Goal: Browse casually: Explore the website without a specific task or goal

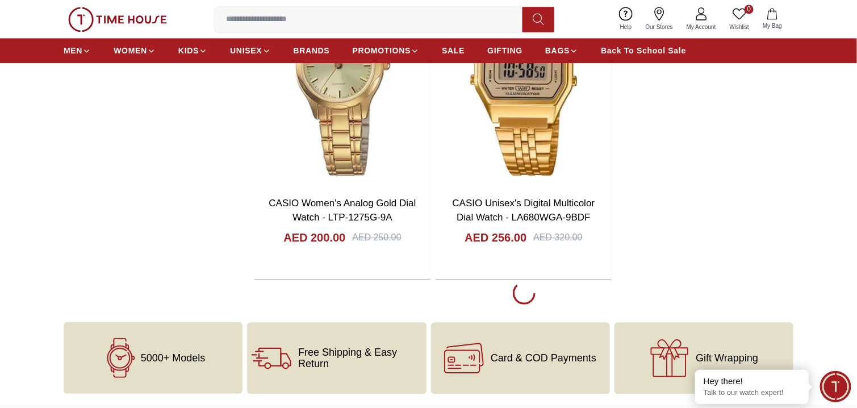
scroll to position [2613, 0]
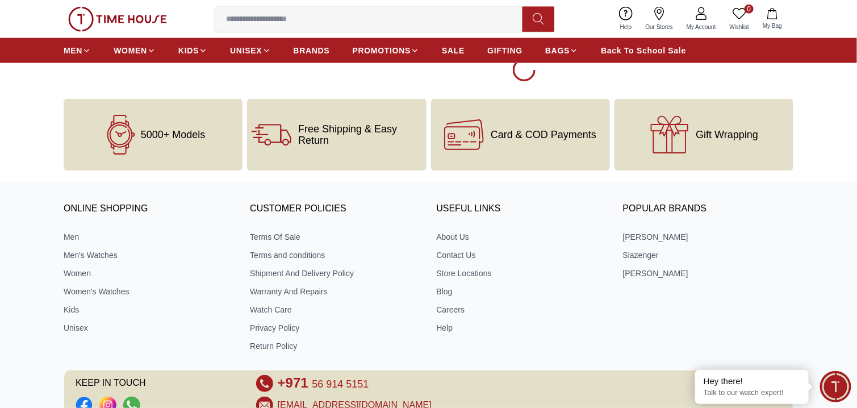
scroll to position [7212, 0]
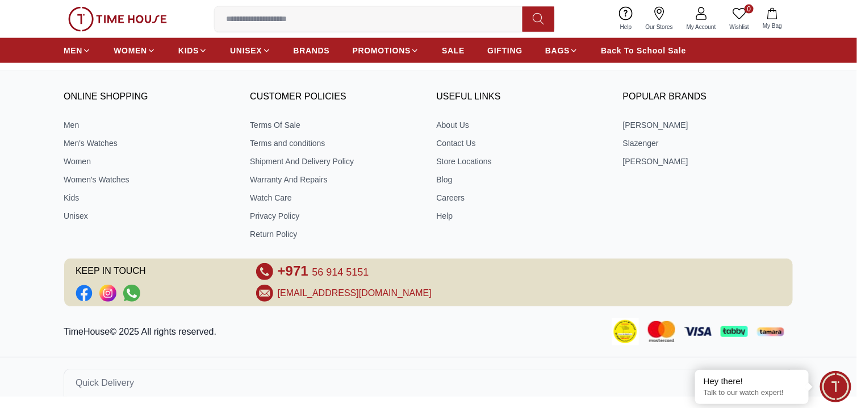
scroll to position [6928, 0]
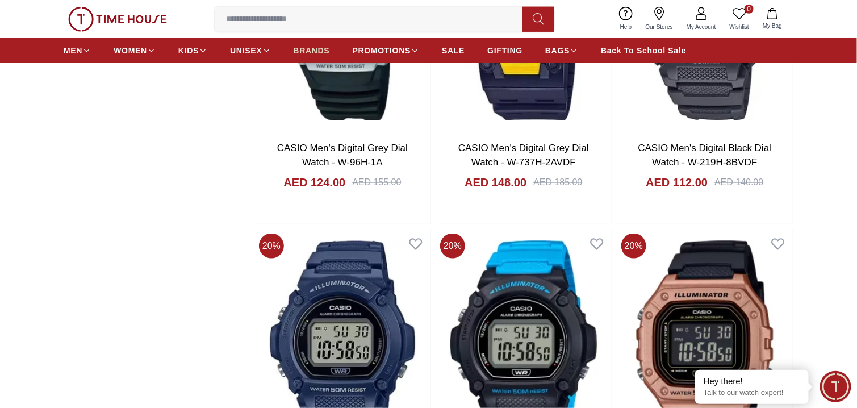
click at [310, 52] on span "BRANDS" at bounding box center [312, 50] width 36 height 11
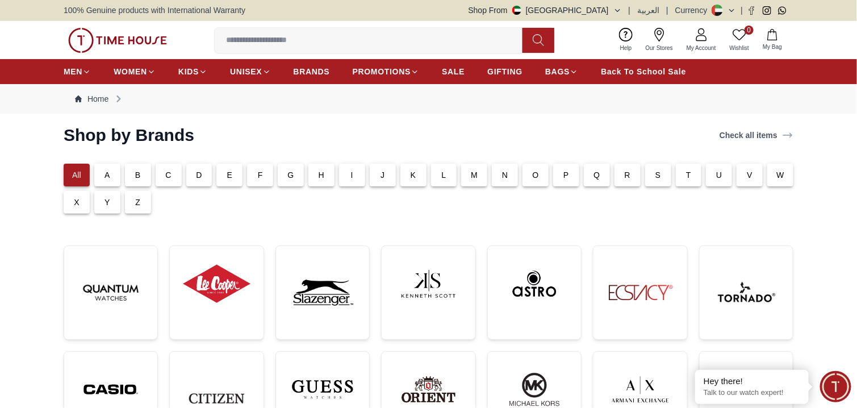
click at [169, 172] on p "C" at bounding box center [168, 174] width 6 height 11
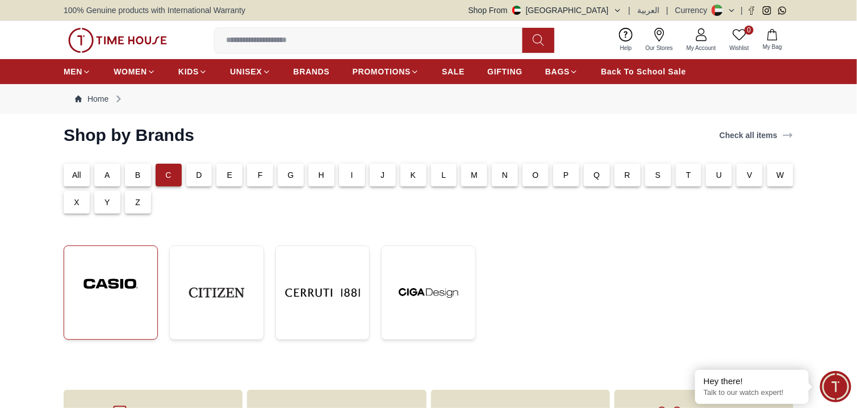
click at [109, 297] on img at bounding box center [110, 283] width 75 height 57
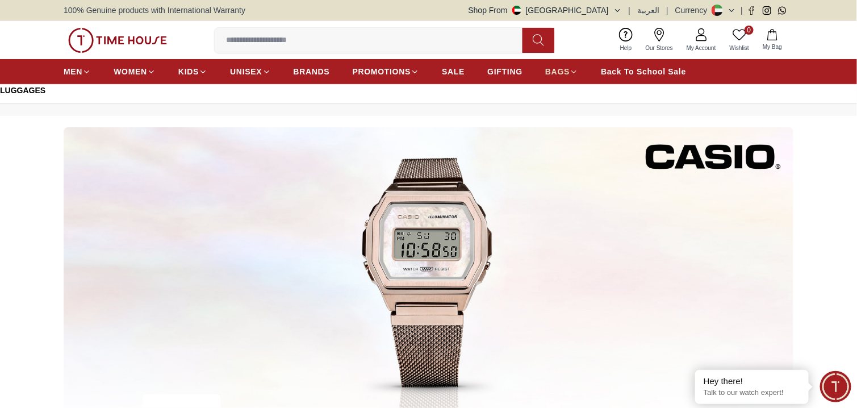
click at [571, 72] on icon at bounding box center [574, 72] width 9 height 9
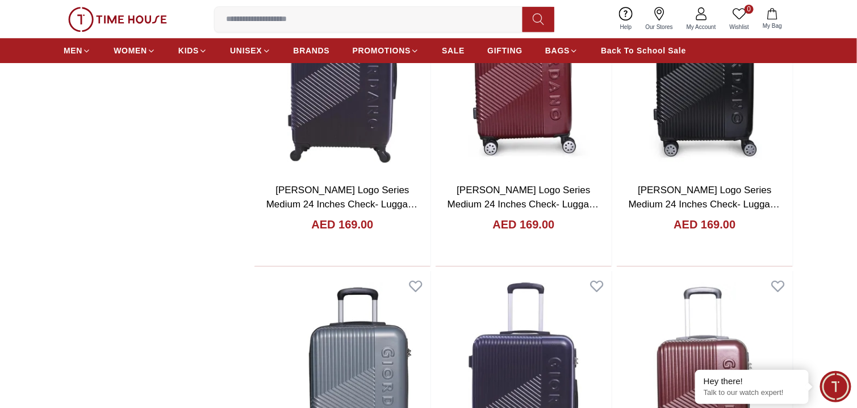
scroll to position [1307, 0]
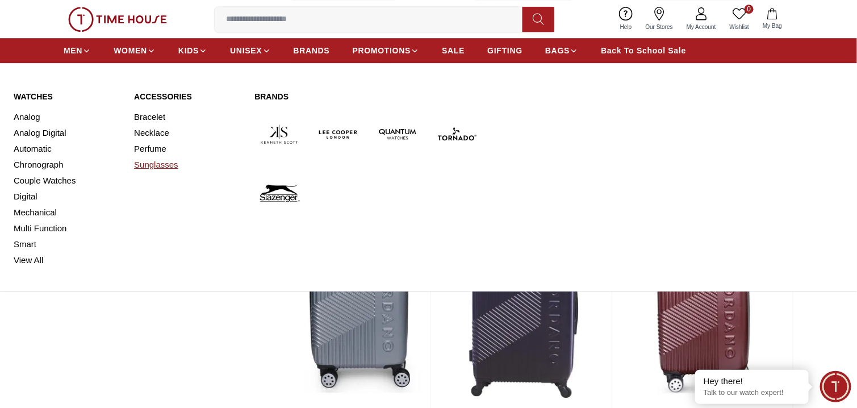
click at [161, 160] on link "Sunglasses" at bounding box center [187, 165] width 107 height 16
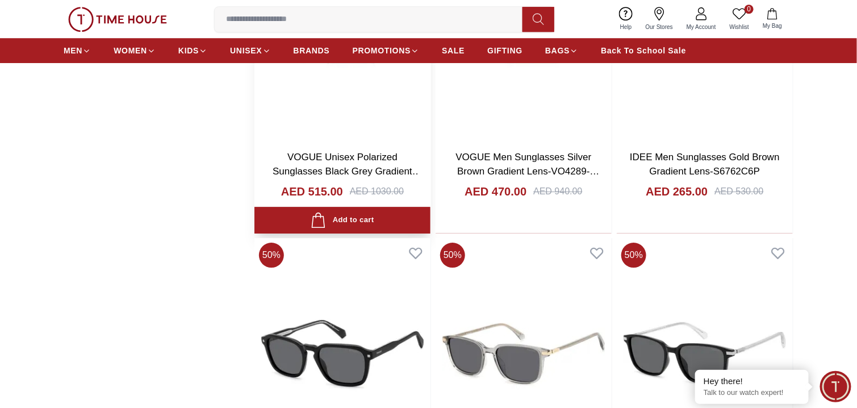
scroll to position [1420, 0]
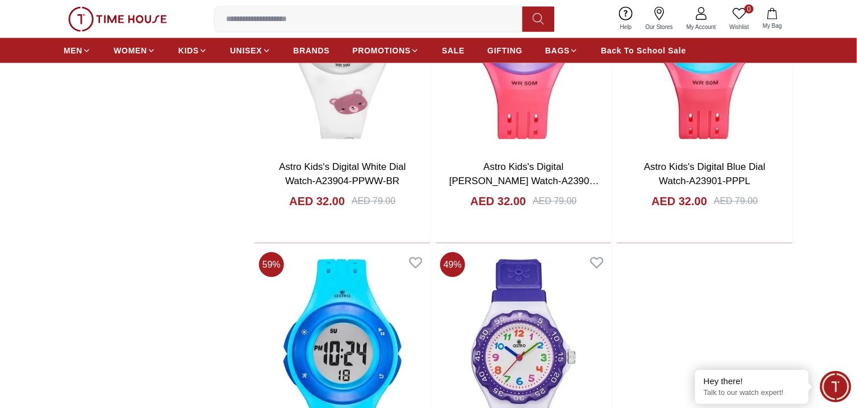
scroll to position [2500, 0]
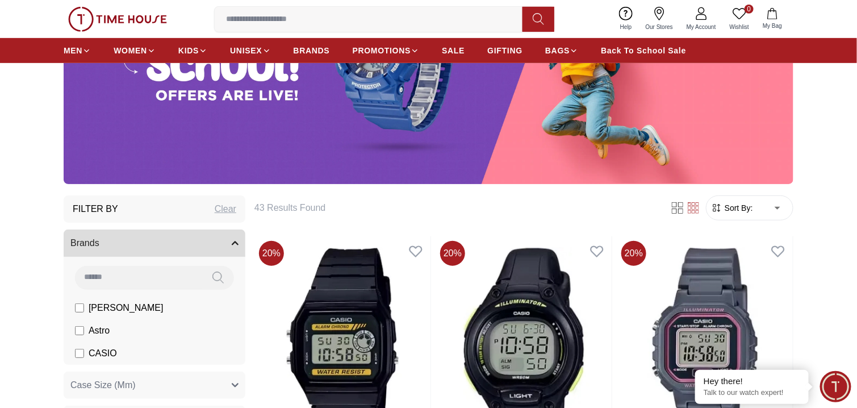
scroll to position [398, 0]
